Goal: Task Accomplishment & Management: Complete application form

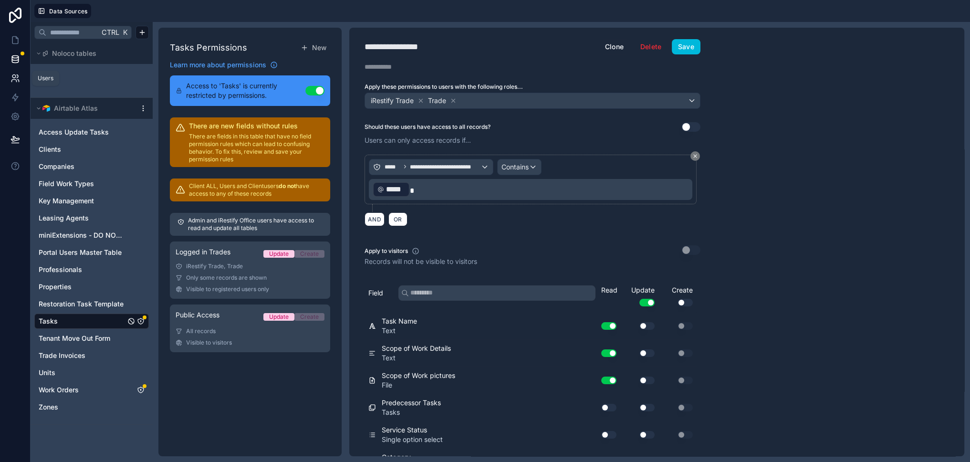
click at [16, 78] on icon at bounding box center [15, 78] width 10 height 10
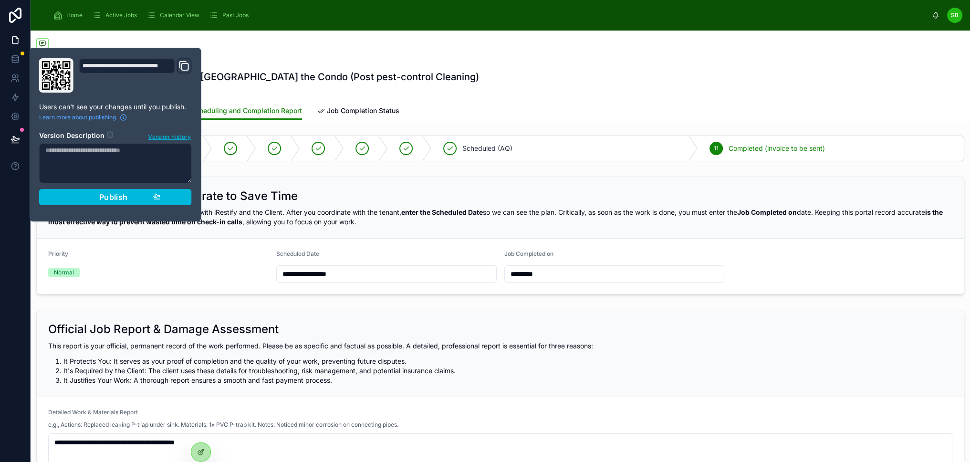
click at [265, 41] on div at bounding box center [500, 44] width 928 height 12
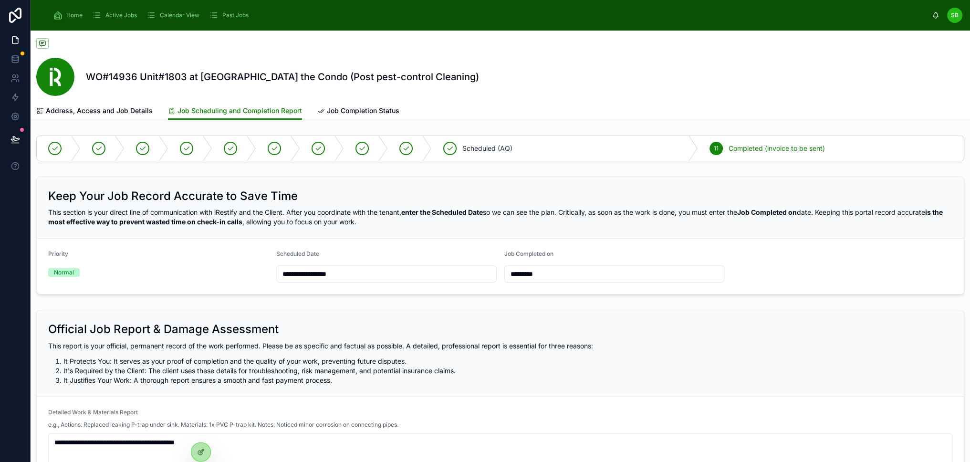
click at [76, 14] on span "Home" at bounding box center [74, 15] width 16 height 8
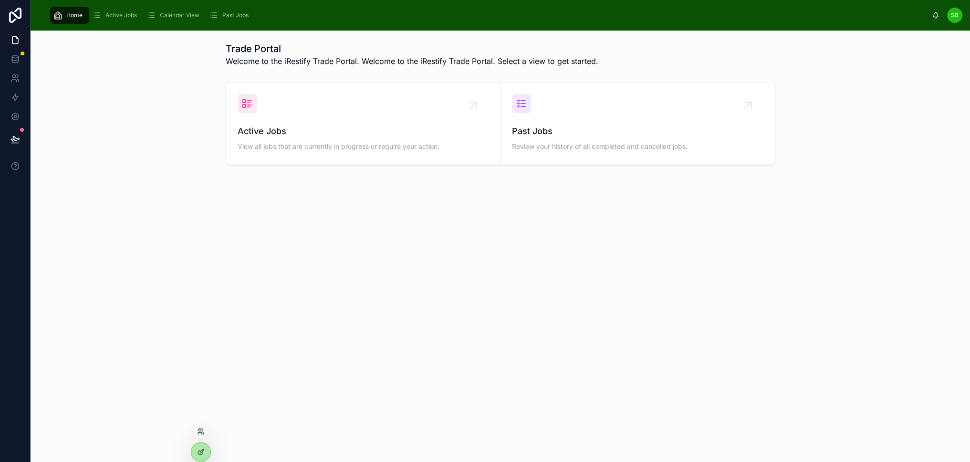
click at [201, 428] on icon at bounding box center [201, 431] width 8 height 8
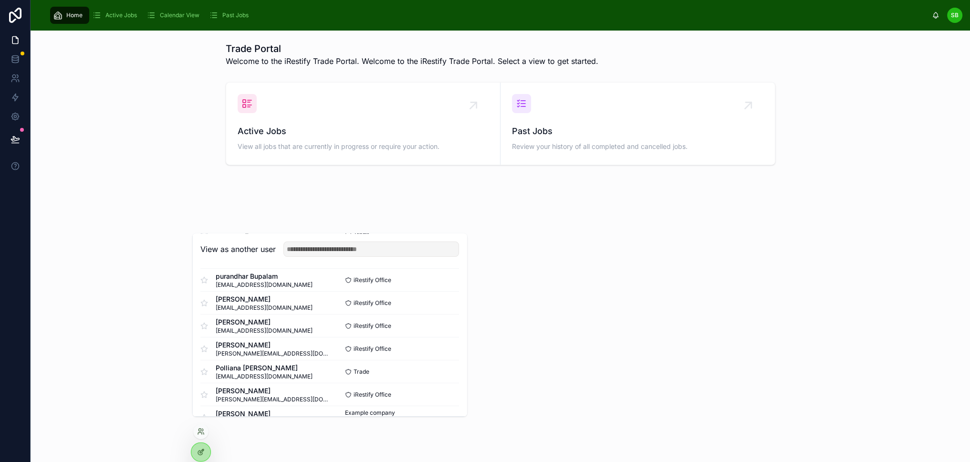
scroll to position [143, 0]
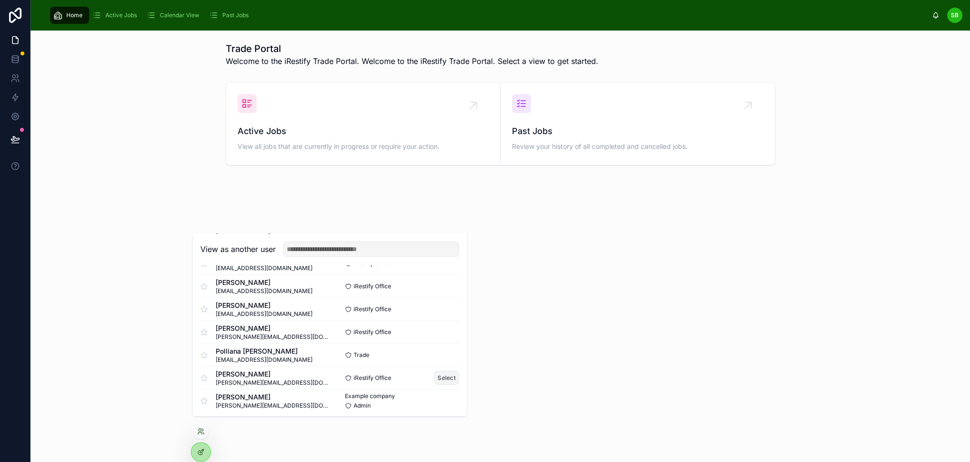
click at [450, 384] on button "Select" at bounding box center [446, 378] width 25 height 14
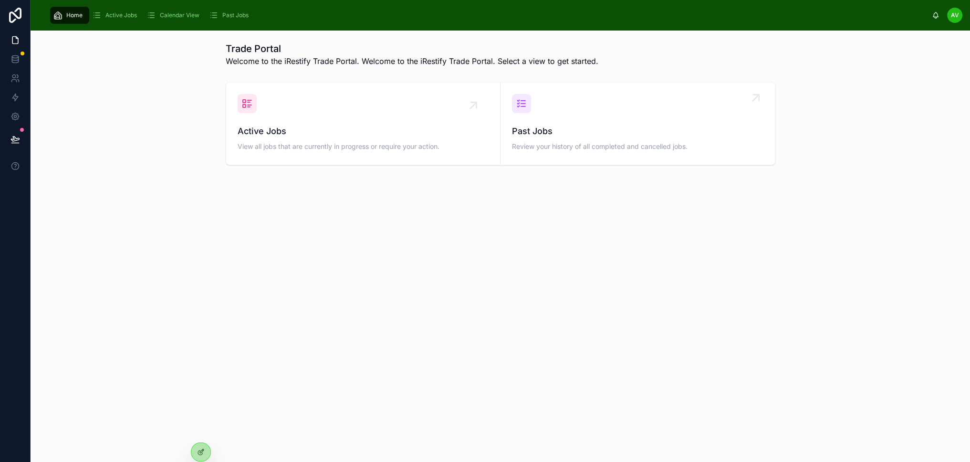
click at [775, 103] on link "Past Jobs Review your history of all completed and cancelled jobs." at bounding box center [637, 124] width 274 height 82
click at [126, 17] on span "Active Jobs" at bounding box center [120, 15] width 31 height 8
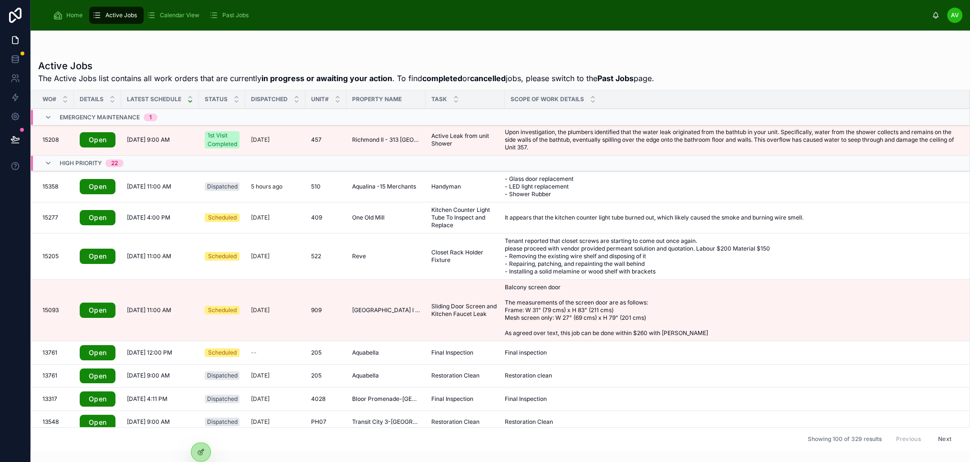
click at [68, 15] on span "Home" at bounding box center [74, 15] width 16 height 8
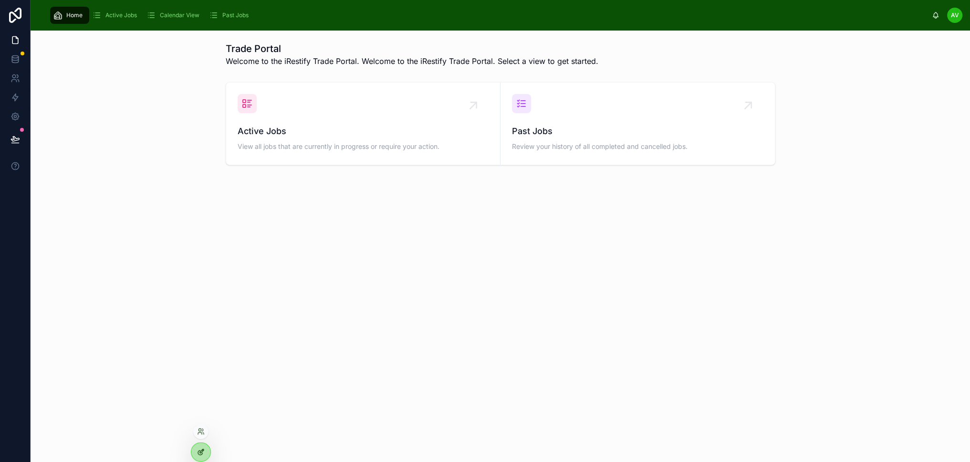
click at [205, 448] on div at bounding box center [200, 452] width 19 height 18
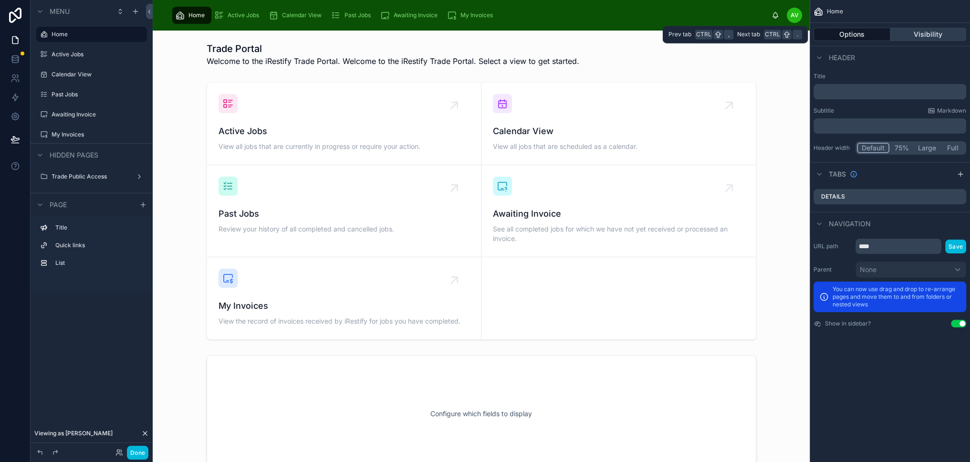
click at [924, 32] on button "Visibility" at bounding box center [928, 34] width 76 height 13
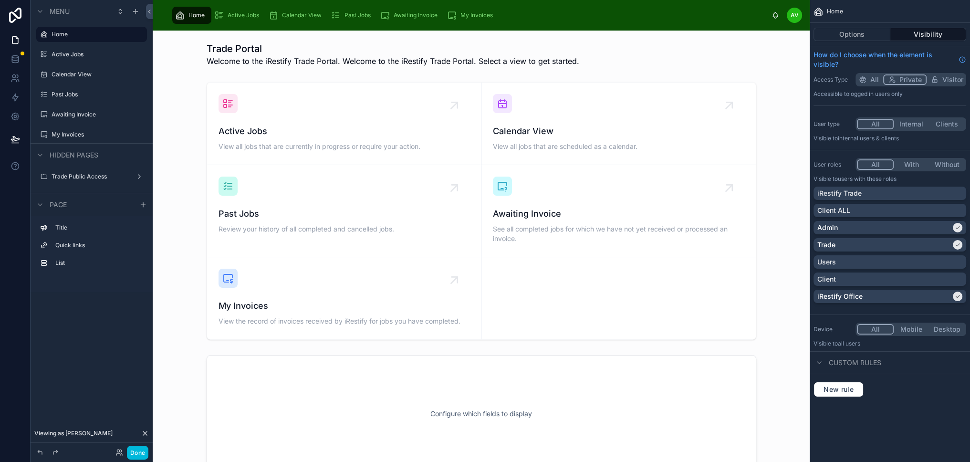
click at [918, 160] on button "With" at bounding box center [911, 164] width 36 height 10
click at [557, 58] on div at bounding box center [480, 54] width 641 height 32
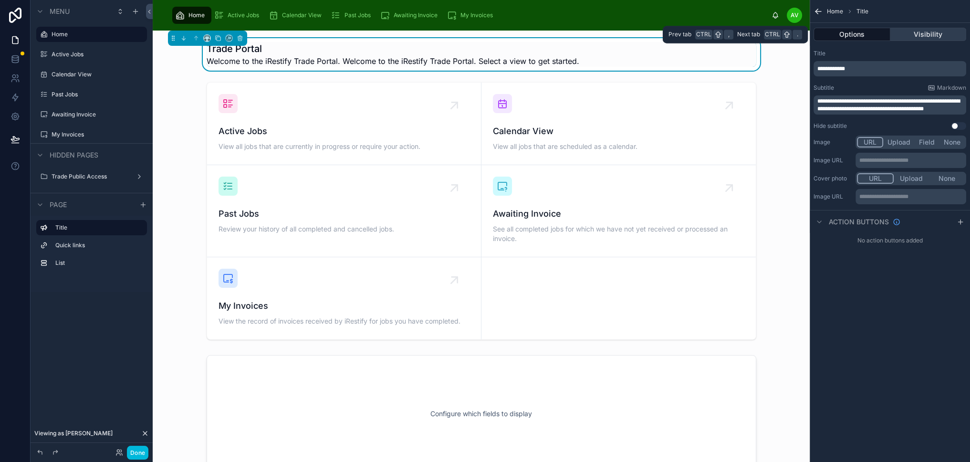
click at [944, 37] on button "Visibility" at bounding box center [928, 34] width 76 height 13
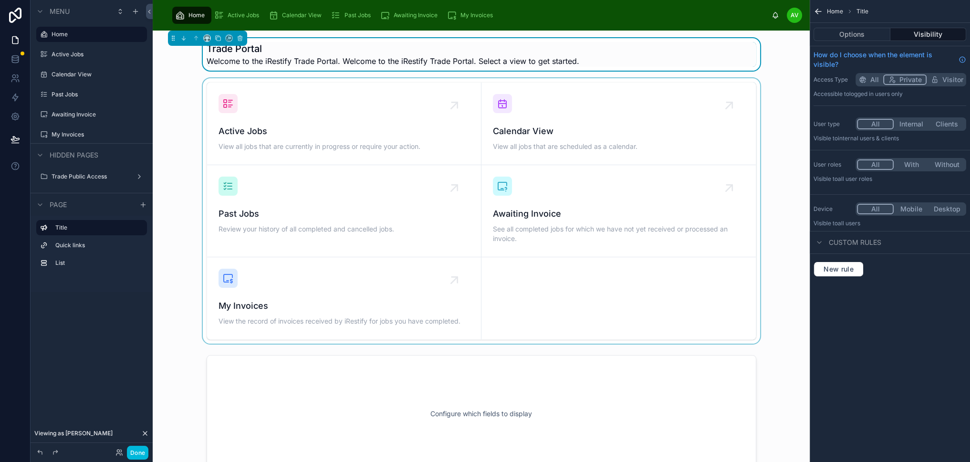
click at [755, 124] on div at bounding box center [480, 210] width 641 height 265
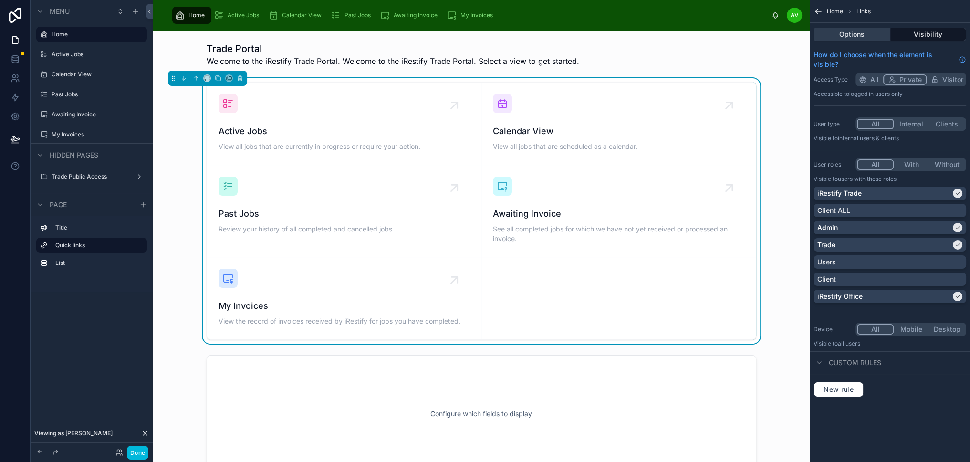
click at [875, 36] on button "Options" at bounding box center [851, 34] width 77 height 13
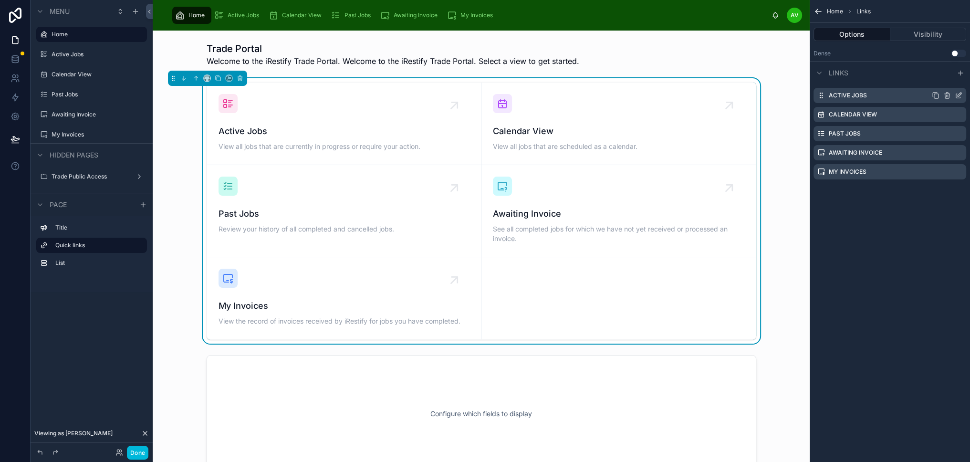
click at [961, 95] on icon "scrollable content" at bounding box center [959, 95] width 4 height 4
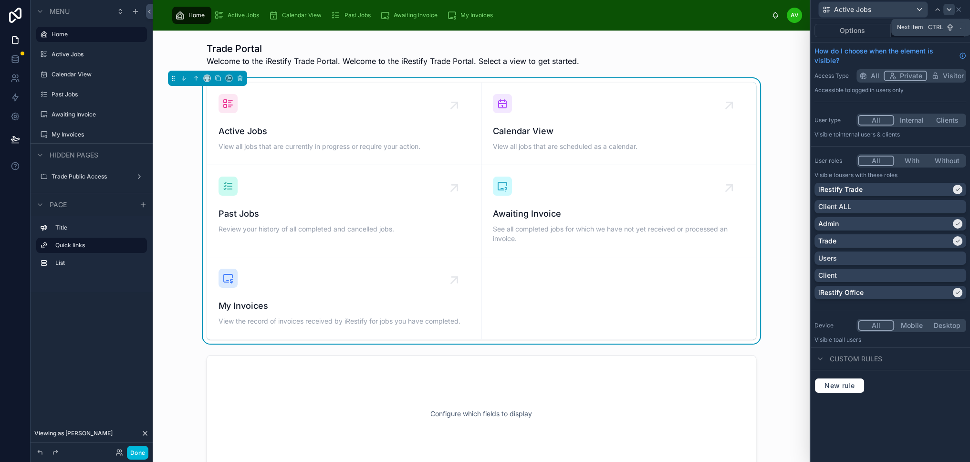
click at [952, 10] on icon at bounding box center [949, 10] width 8 height 8
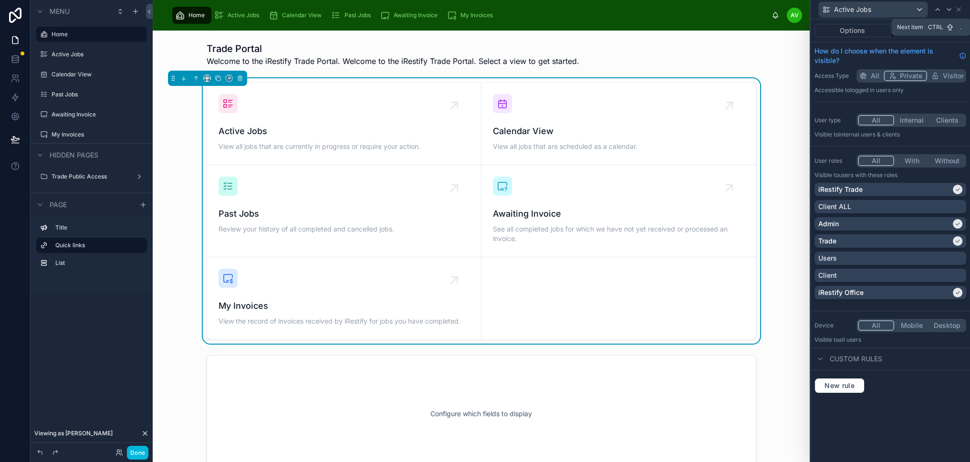
click at [952, 10] on icon at bounding box center [949, 10] width 8 height 8
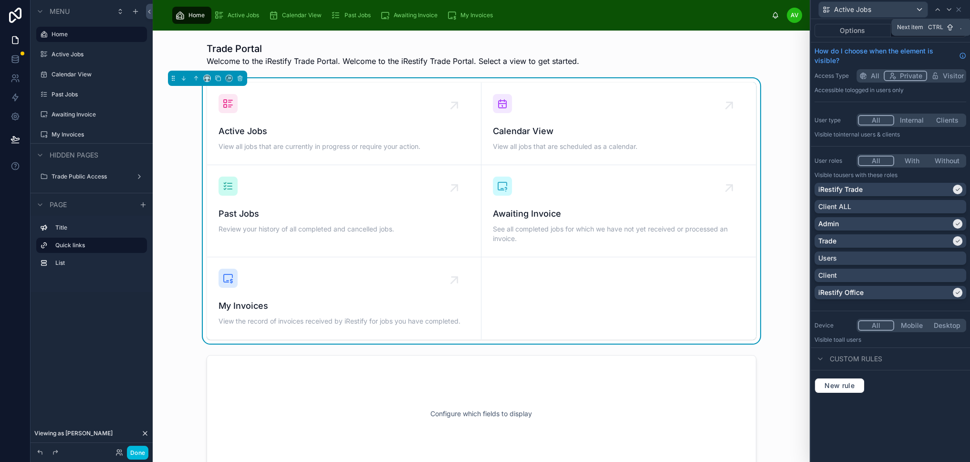
click at [952, 10] on icon at bounding box center [949, 10] width 8 height 8
click at [962, 10] on icon at bounding box center [958, 10] width 8 height 8
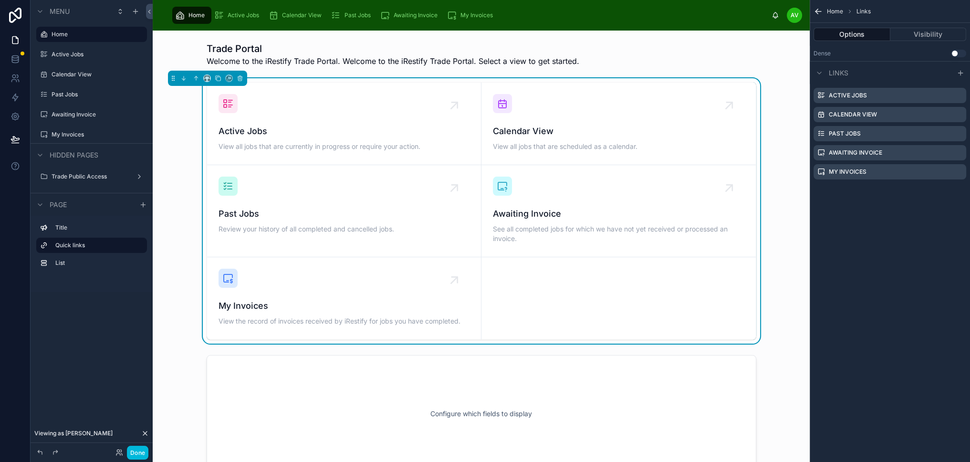
click at [246, 16] on span "Active Jobs" at bounding box center [242, 15] width 31 height 8
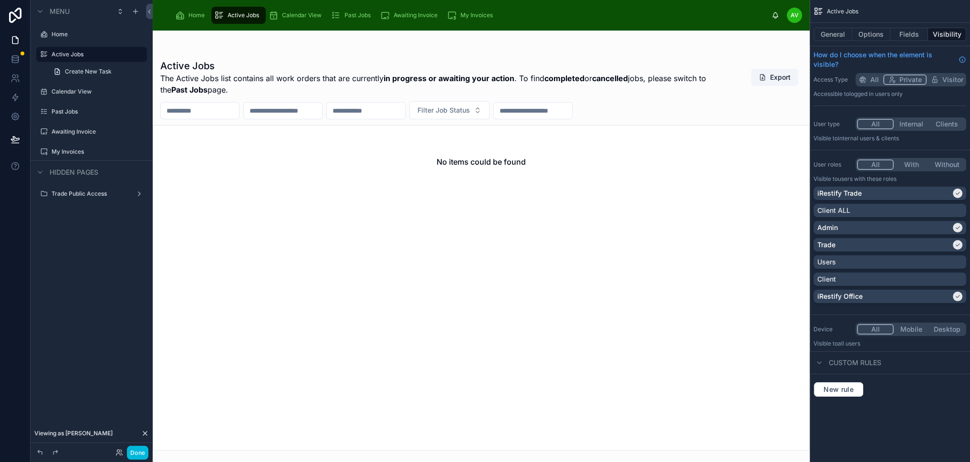
click at [300, 15] on span "Calendar View" at bounding box center [302, 15] width 40 height 8
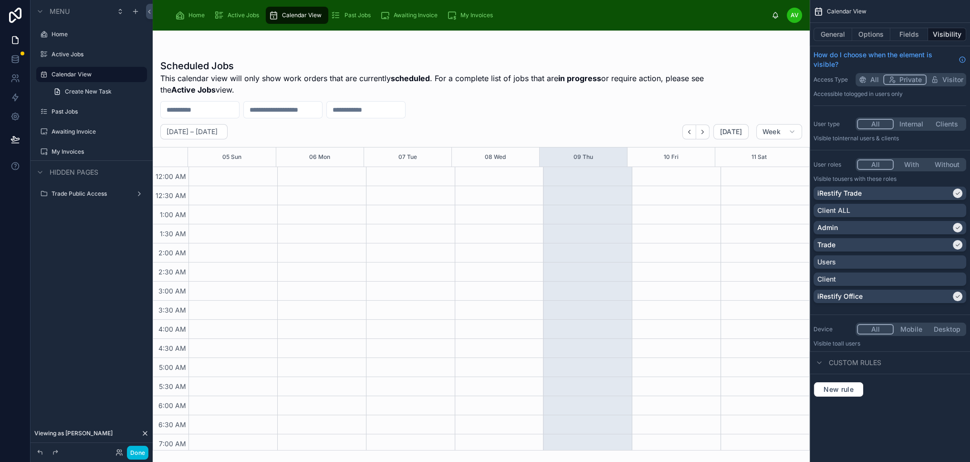
click at [354, 18] on span "Past Jobs" at bounding box center [357, 15] width 26 height 8
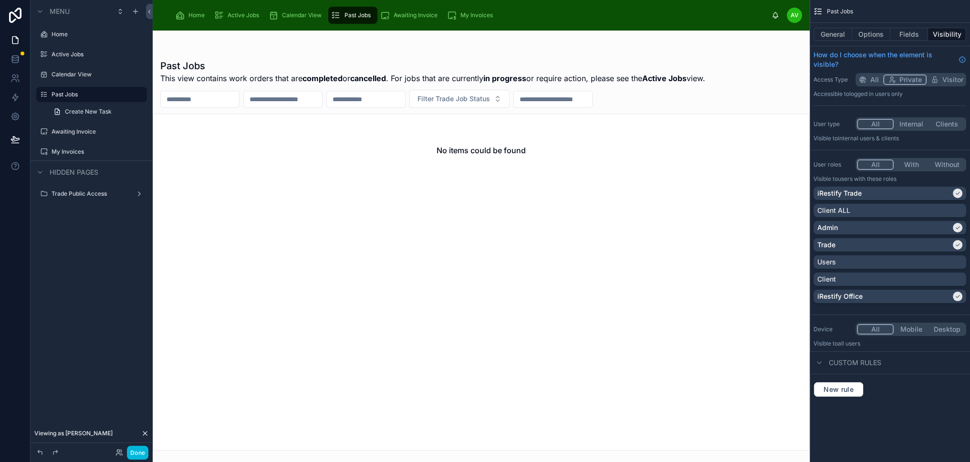
click at [415, 16] on span "Awaiting Invoice" at bounding box center [415, 15] width 44 height 8
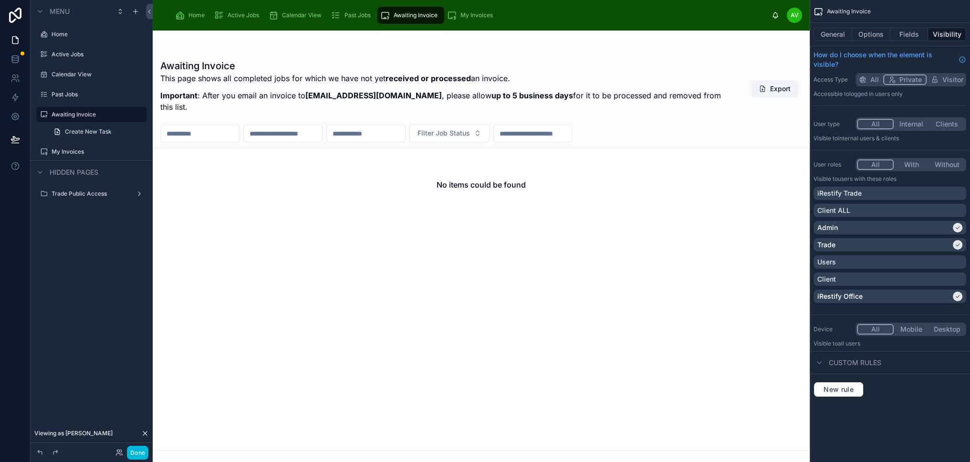
click at [479, 13] on span "My Invoices" at bounding box center [476, 15] width 32 height 8
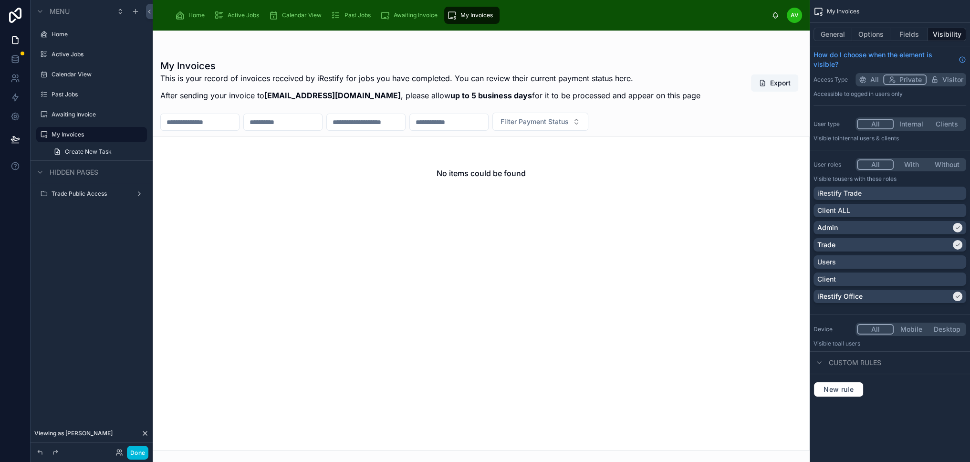
click at [223, 16] on div "Active Jobs" at bounding box center [238, 15] width 49 height 15
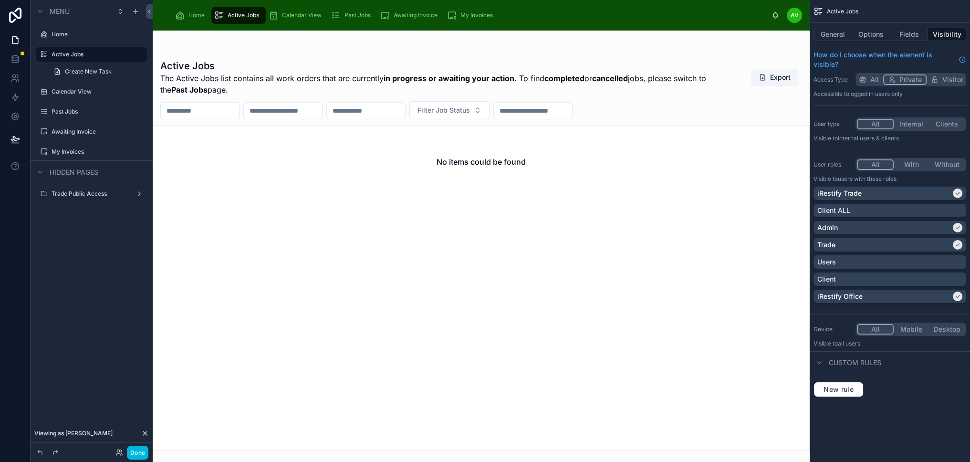
click at [187, 16] on div "Home" at bounding box center [191, 15] width 33 height 15
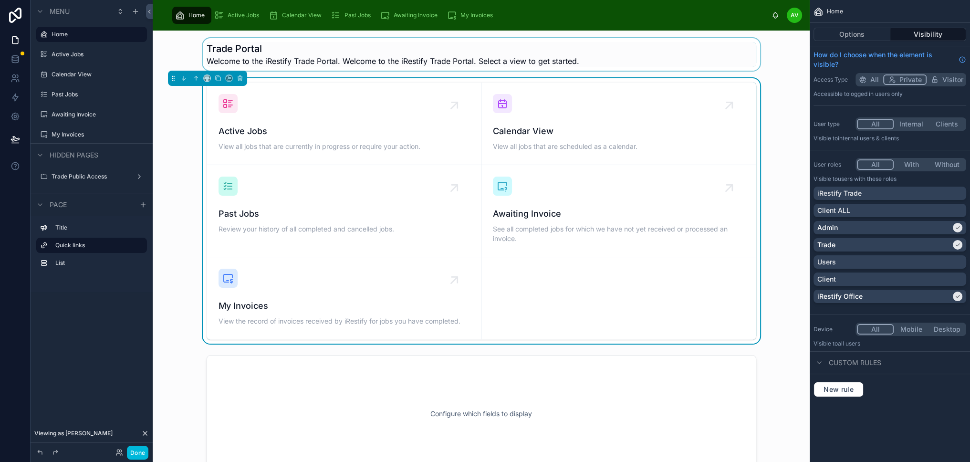
click at [782, 59] on div at bounding box center [480, 54] width 641 height 32
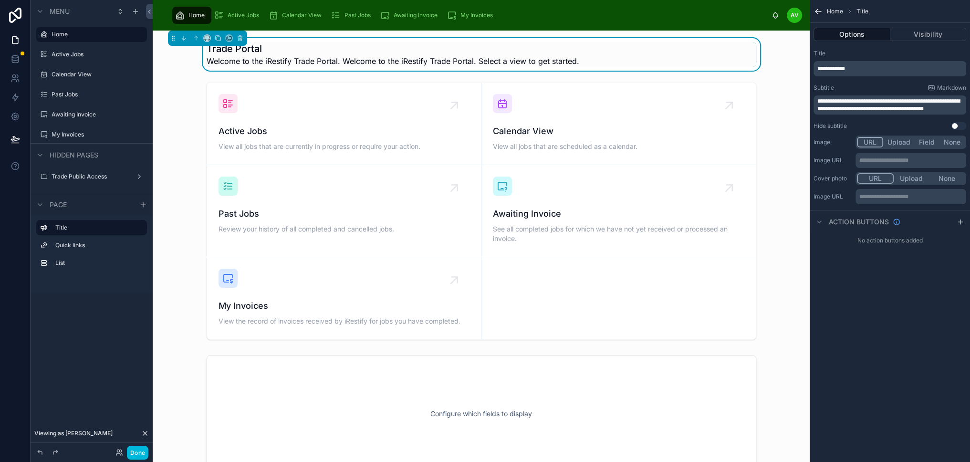
click at [782, 59] on div "Trade Portal Welcome to the iRestify Trade Portal. Welcome to the iRestify Trad…" at bounding box center [480, 54] width 641 height 32
click at [136, 450] on button "Done" at bounding box center [137, 452] width 21 height 14
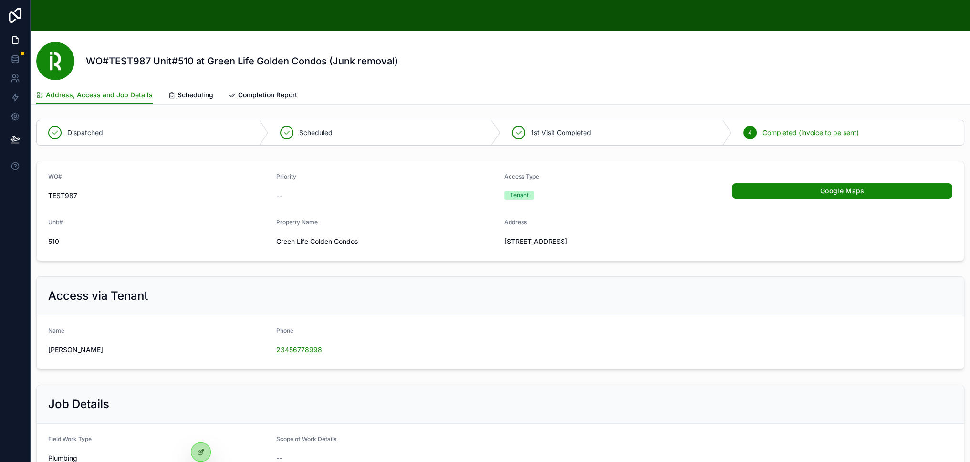
scroll to position [48, 0]
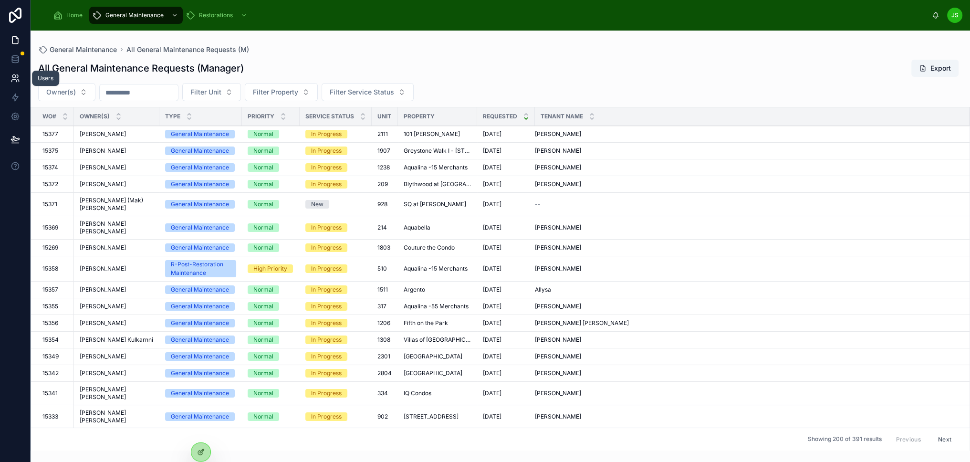
click at [11, 77] on icon at bounding box center [15, 78] width 10 height 10
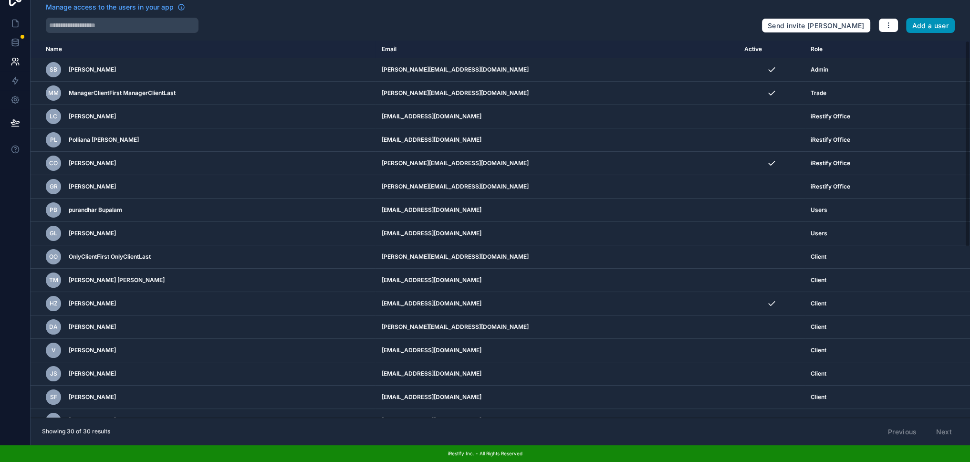
click at [950, 20] on button "Add a user" at bounding box center [930, 25] width 49 height 15
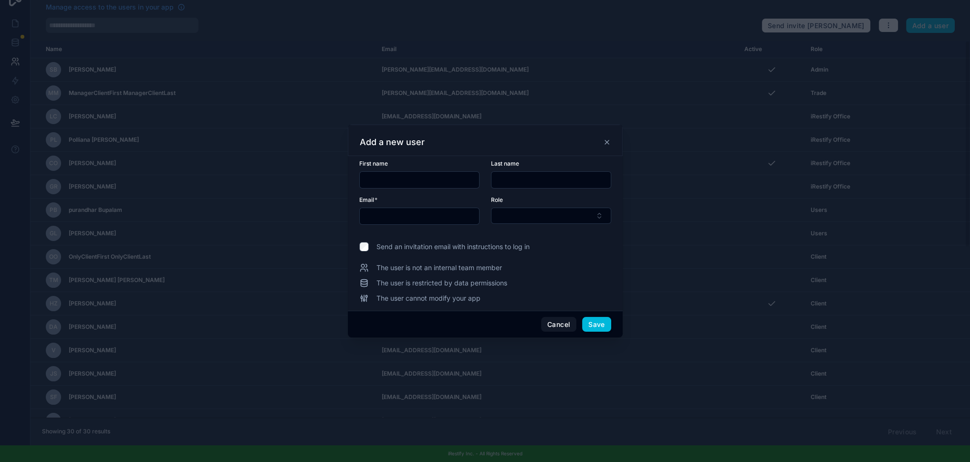
click at [422, 186] on input "text" at bounding box center [419, 179] width 119 height 13
type input "*******"
type input "*****"
type input "**********"
click at [587, 217] on button "Select Button" at bounding box center [551, 215] width 120 height 16
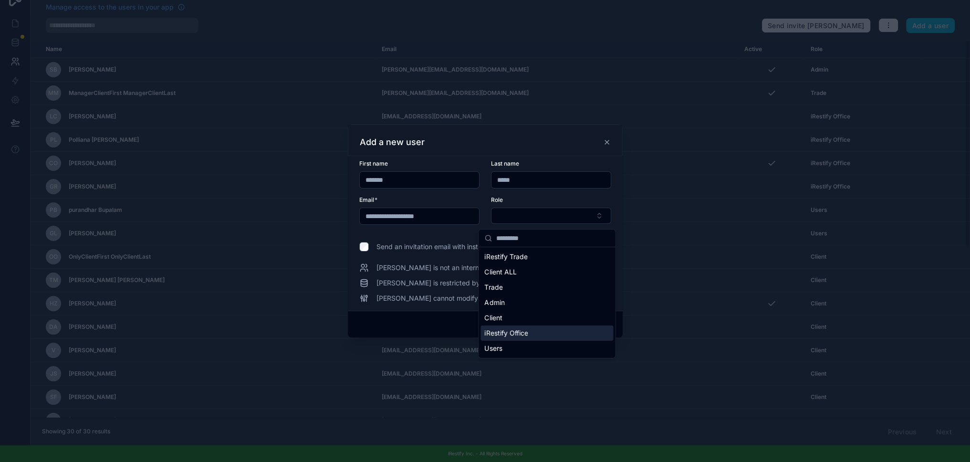
click at [531, 332] on div "iRestify Office" at bounding box center [546, 332] width 133 height 15
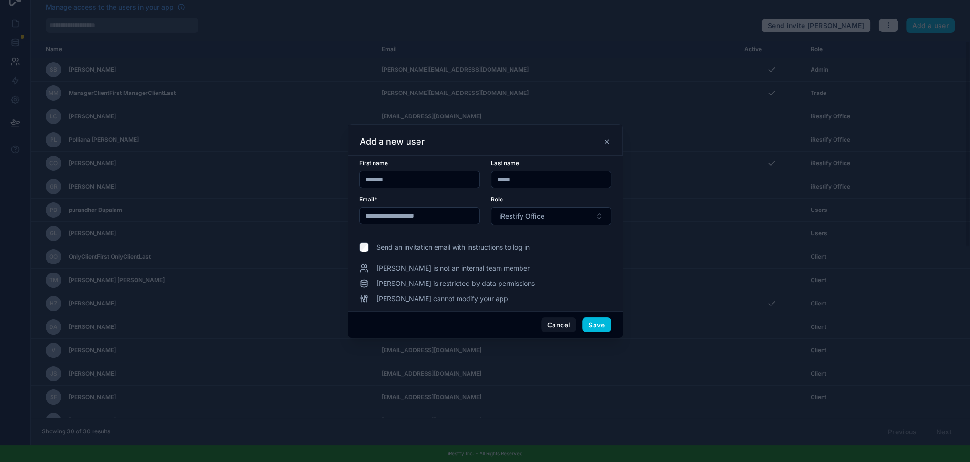
click at [486, 250] on span "Send an invitation email with instructions to log in" at bounding box center [452, 247] width 153 height 10
click at [597, 324] on button "Save" at bounding box center [596, 324] width 29 height 15
